Goal: Task Accomplishment & Management: Manage account settings

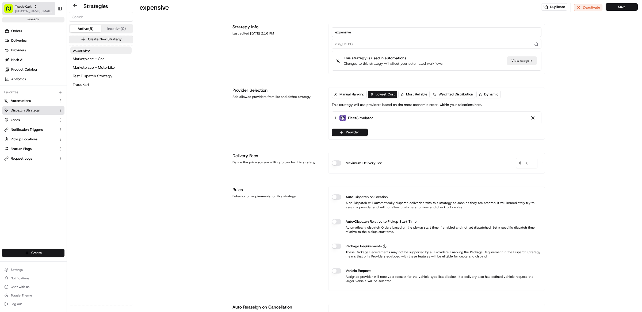
click at [24, 3] on button "TradeKart matt@usenash.com" at bounding box center [28, 8] width 53 height 13
type input "morrisons"
click at [104, 24] on div "Morrisons" at bounding box center [96, 27] width 78 height 11
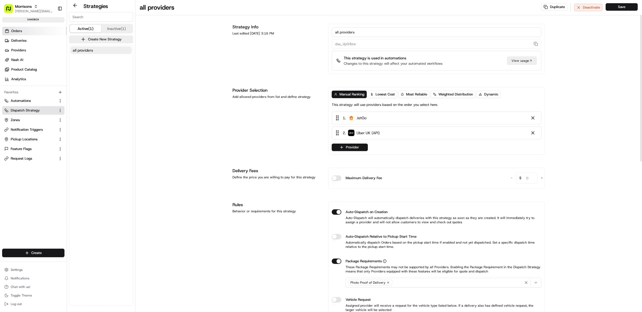
click at [37, 32] on link "Orders" at bounding box center [34, 31] width 64 height 9
